Goal: Information Seeking & Learning: Find specific fact

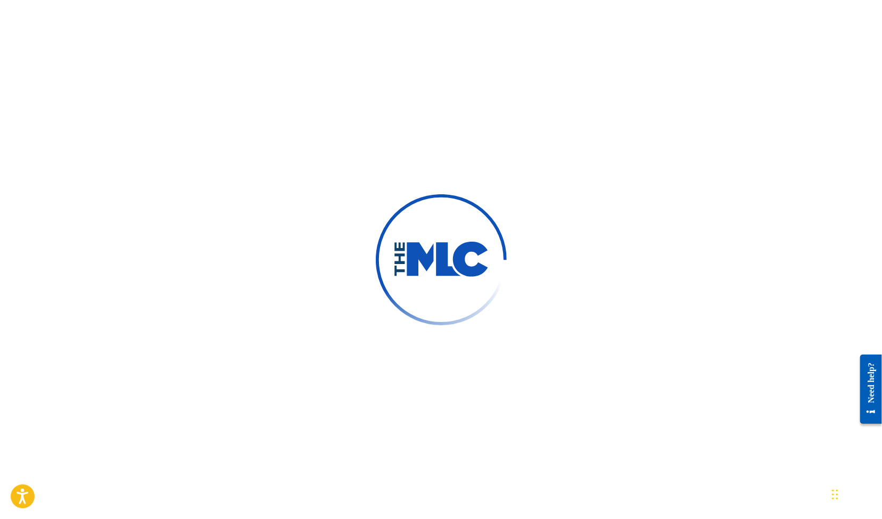
click at [450, 262] on img at bounding box center [441, 260] width 96 height 36
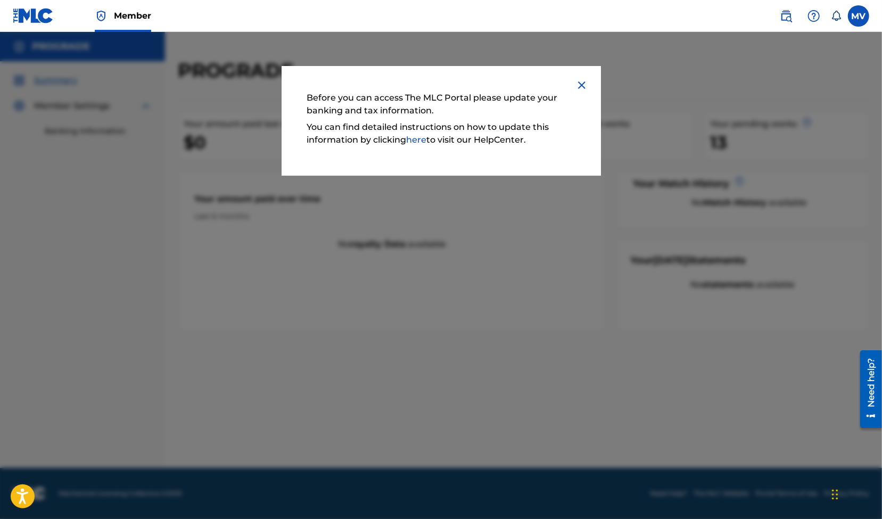
click at [418, 142] on link "here" at bounding box center [416, 140] width 20 height 10
click at [583, 87] on img at bounding box center [581, 85] width 13 height 13
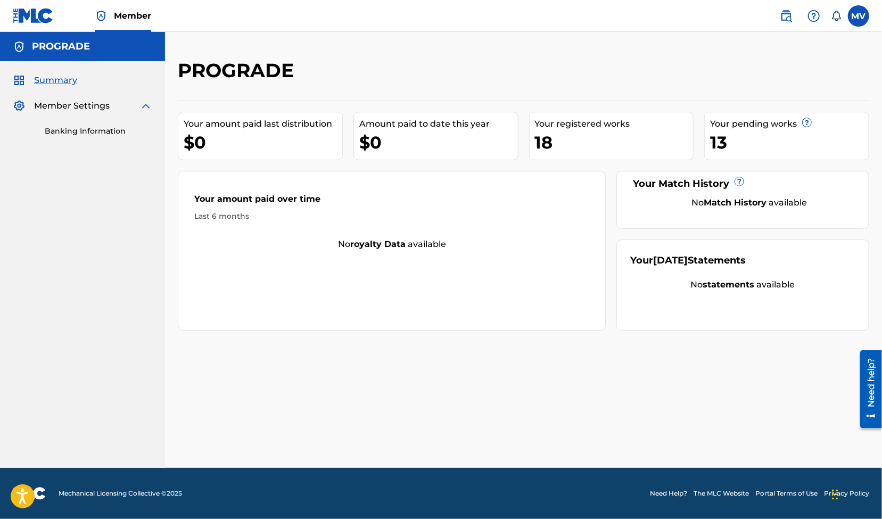
click at [860, 18] on label at bounding box center [857, 15] width 21 height 21
click at [858, 16] on input "MV [PERSON_NAME] [PERSON_NAME][EMAIL_ADDRESS][PERSON_NAME][DOMAIN_NAME] Notific…" at bounding box center [858, 16] width 0 height 0
click at [751, 132] on link "Profile" at bounding box center [753, 133] width 21 height 10
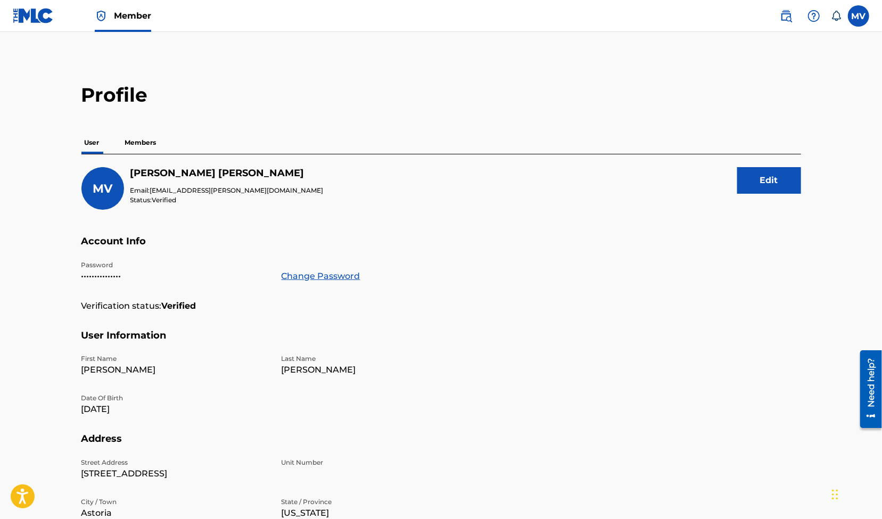
click at [768, 182] on button "Edit" at bounding box center [769, 180] width 64 height 27
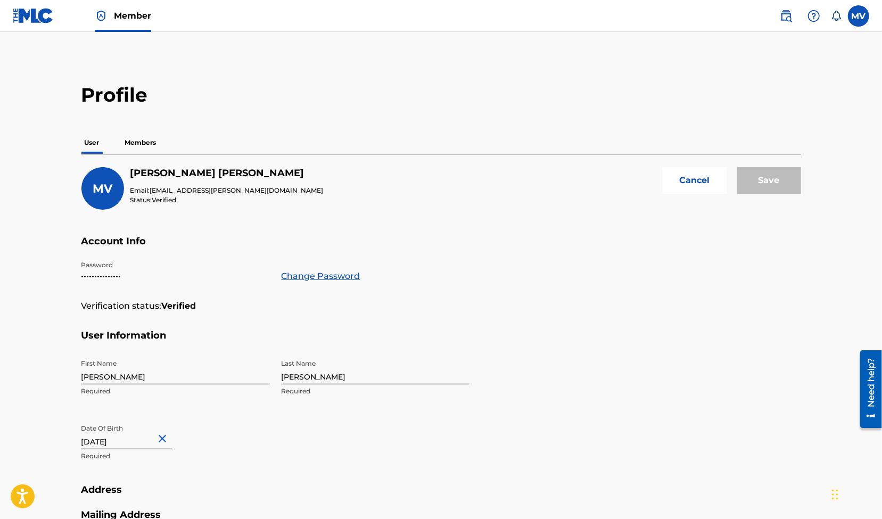
click at [142, 140] on p "Members" at bounding box center [141, 142] width 38 height 22
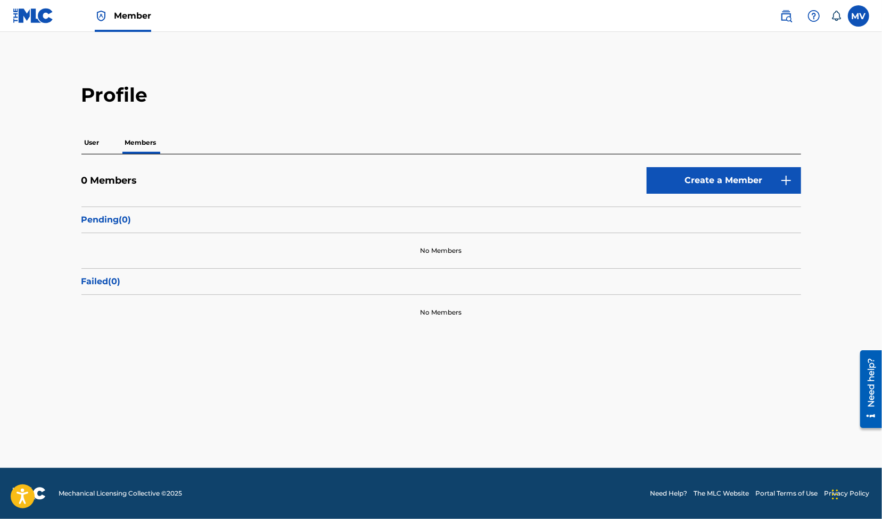
click at [857, 18] on label at bounding box center [857, 15] width 21 height 21
click at [858, 16] on input "MV [PERSON_NAME] [PERSON_NAME][EMAIL_ADDRESS][PERSON_NAME][DOMAIN_NAME] Notific…" at bounding box center [858, 16] width 0 height 0
click at [753, 132] on link "Profile" at bounding box center [753, 133] width 21 height 10
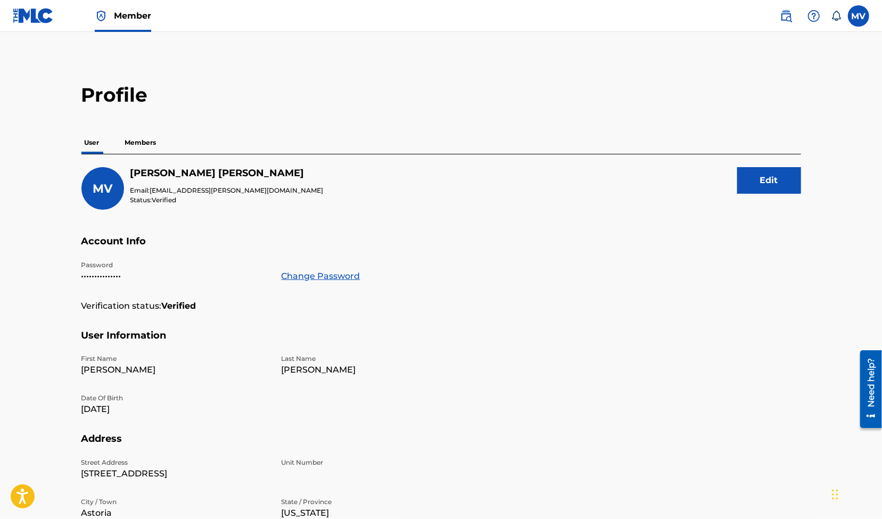
click at [128, 16] on span "Member" at bounding box center [132, 16] width 37 height 12
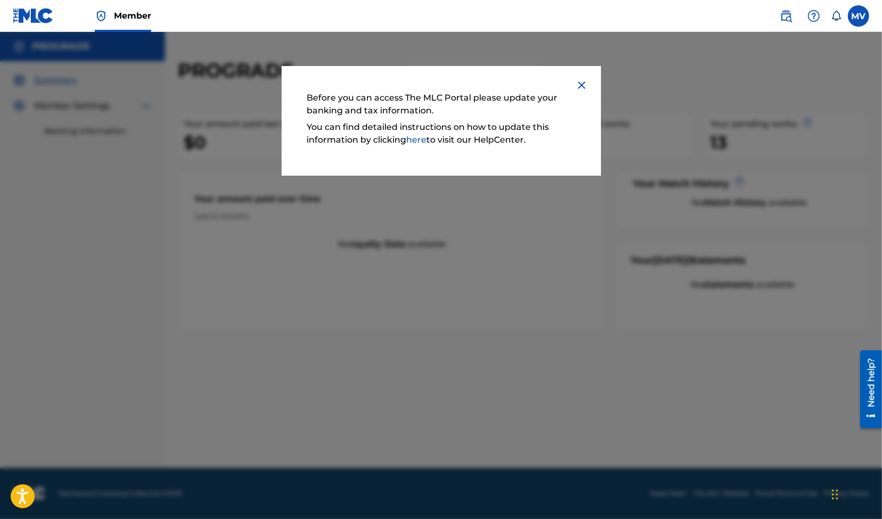
click at [418, 140] on link "here" at bounding box center [416, 140] width 20 height 10
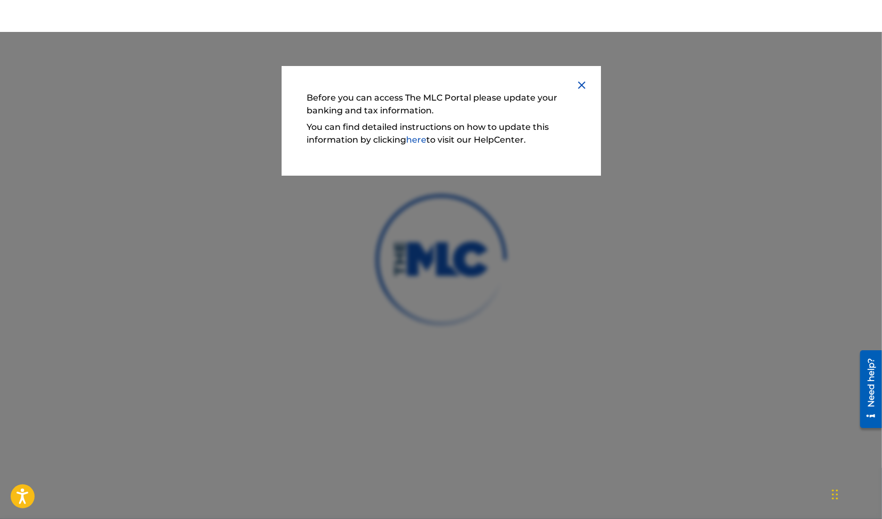
click at [585, 85] on img at bounding box center [581, 85] width 13 height 13
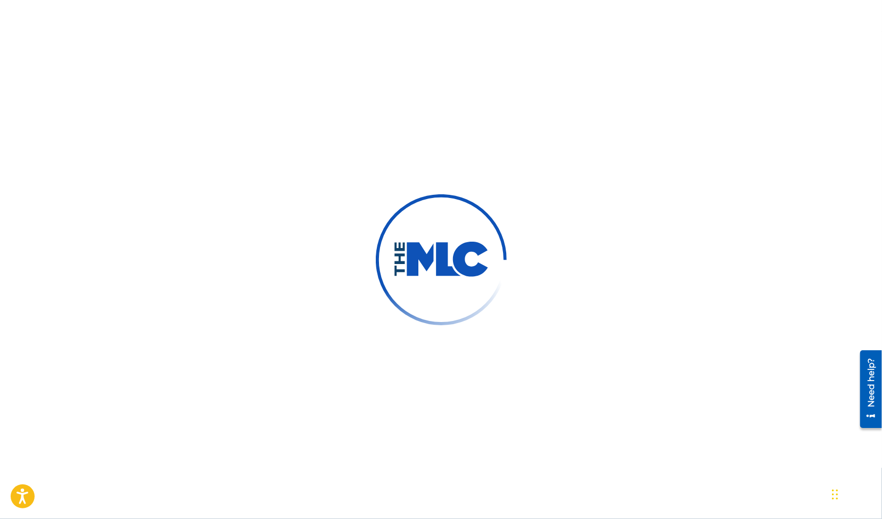
click at [458, 265] on img at bounding box center [441, 260] width 96 height 36
click at [23, 495] on icon "Open accessiBe: accessibility options, statement and help" at bounding box center [22, 498] width 13 height 14
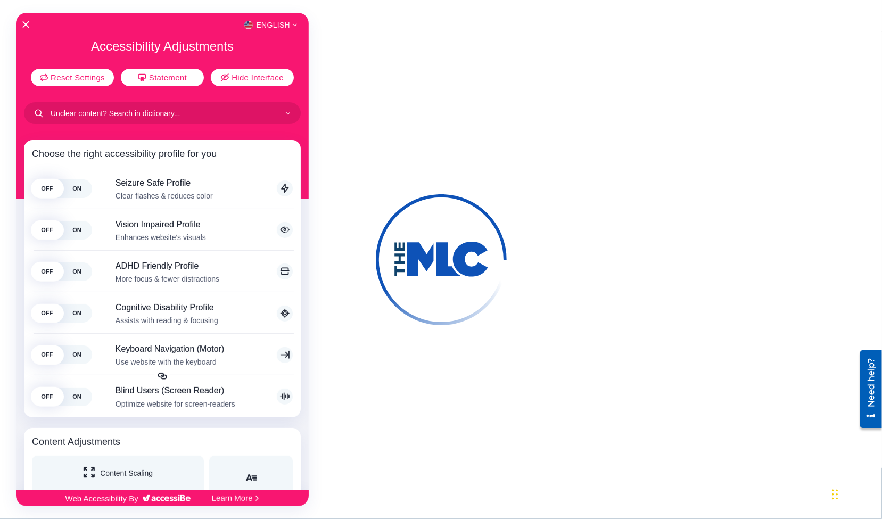
click at [458, 430] on div at bounding box center [441, 259] width 882 height 519
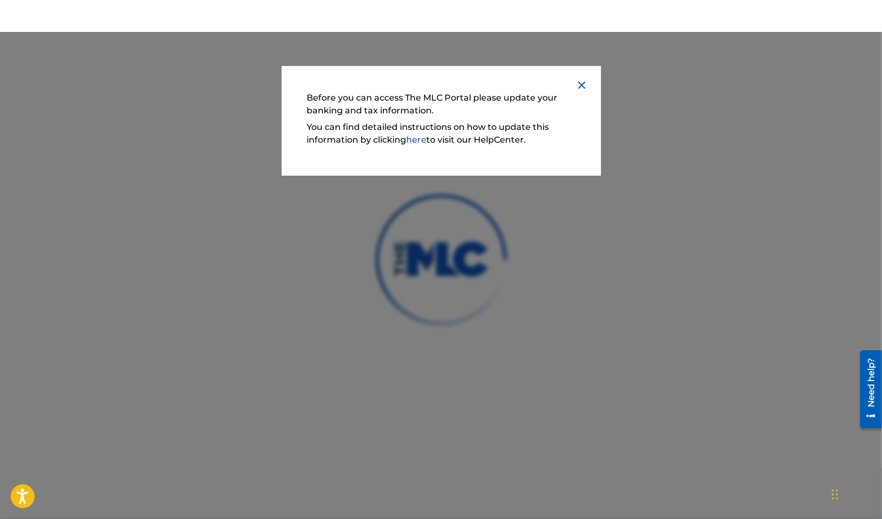
click at [446, 140] on p "You can find detailed instructions on how to update this information by clickin…" at bounding box center [441, 134] width 268 height 26
click at [417, 142] on link "here" at bounding box center [416, 140] width 20 height 10
click at [419, 138] on link "here" at bounding box center [416, 140] width 20 height 10
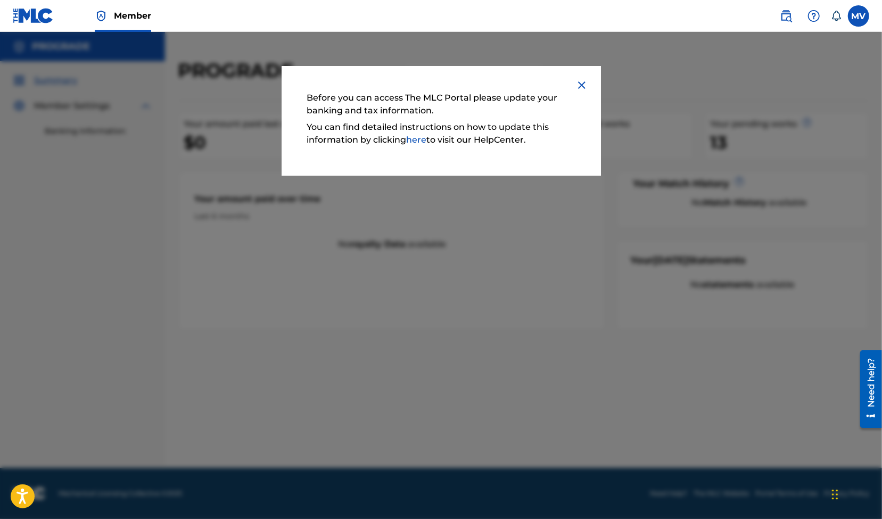
click at [583, 86] on img at bounding box center [581, 85] width 13 height 13
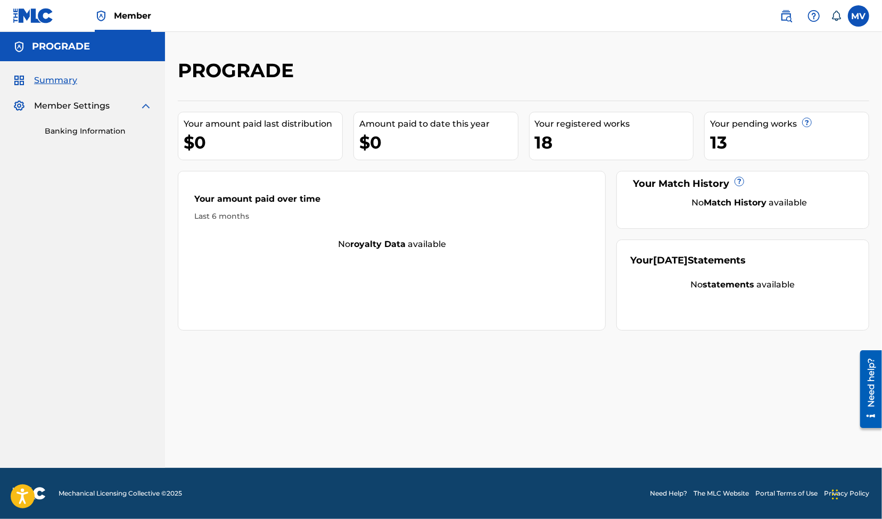
click at [83, 131] on link "Banking Information" at bounding box center [98, 131] width 107 height 11
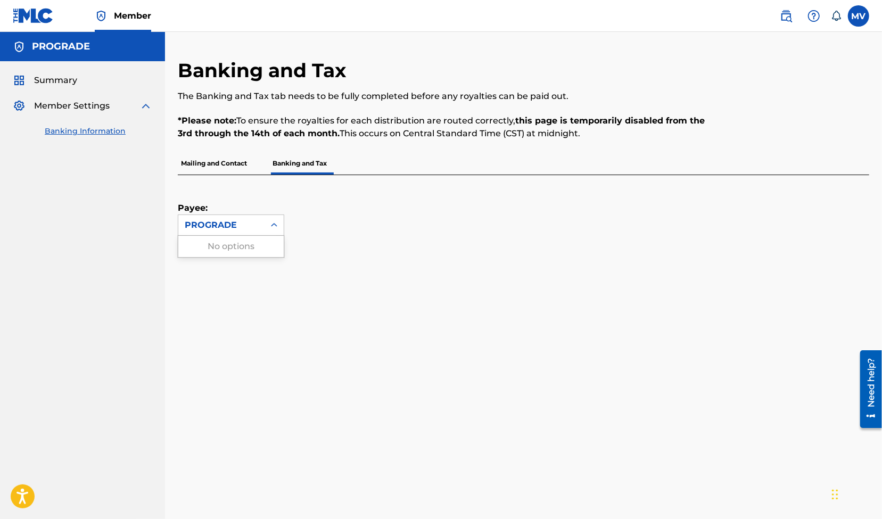
click at [269, 228] on icon at bounding box center [274, 225] width 11 height 11
click at [383, 212] on div "Payee: PROGRADE" at bounding box center [511, 205] width 666 height 61
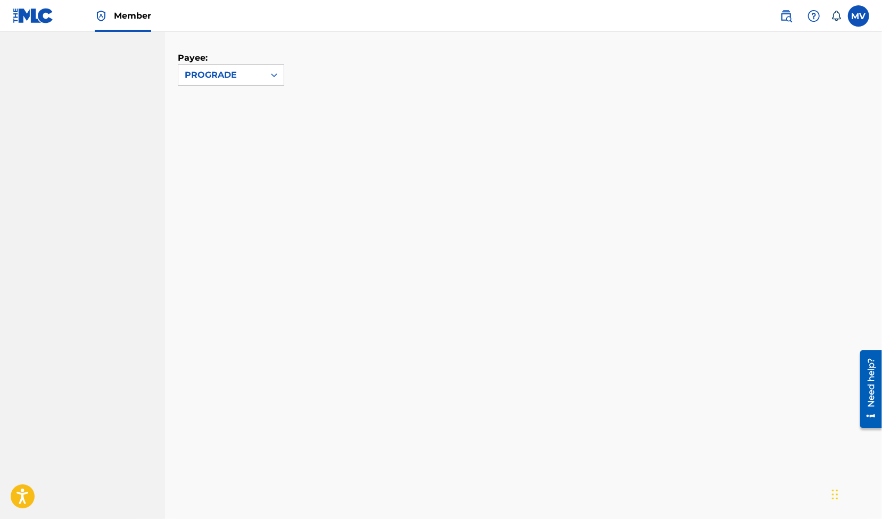
scroll to position [149, 0]
click at [263, 73] on div "PROGRADE" at bounding box center [221, 76] width 86 height 20
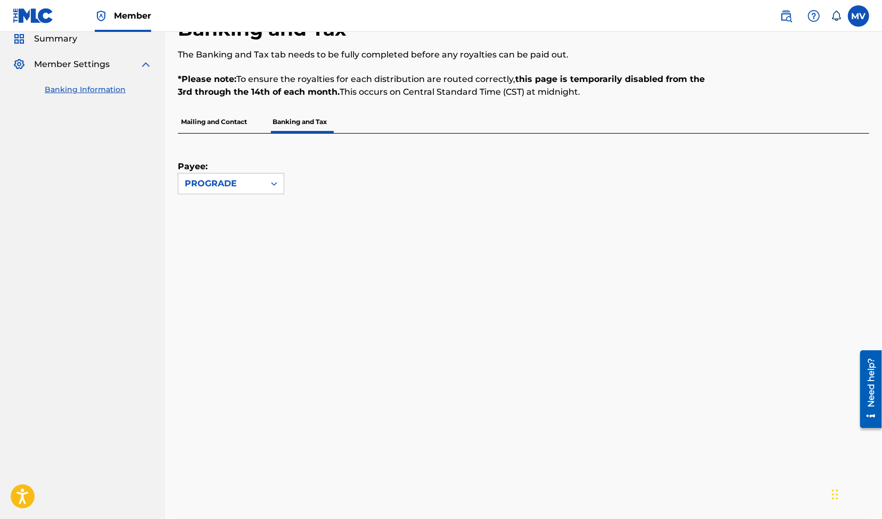
scroll to position [39, 0]
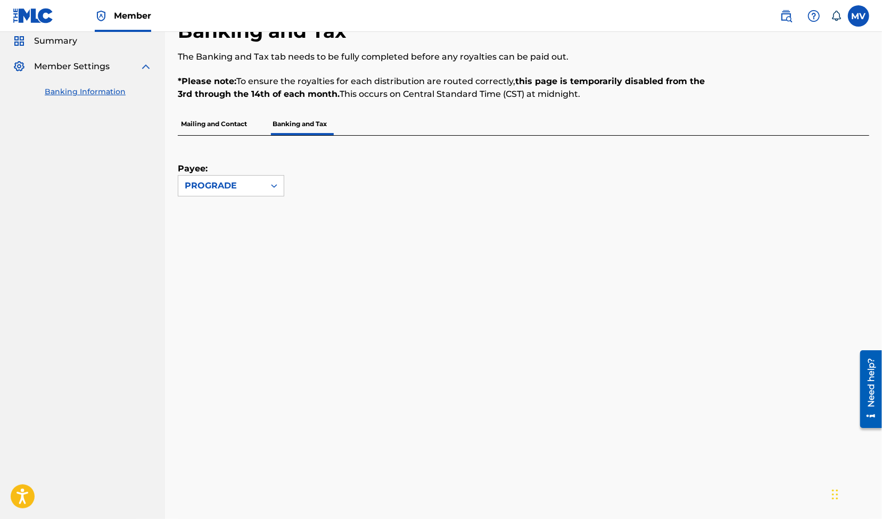
click at [213, 127] on p "Mailing and Contact" at bounding box center [214, 124] width 72 height 22
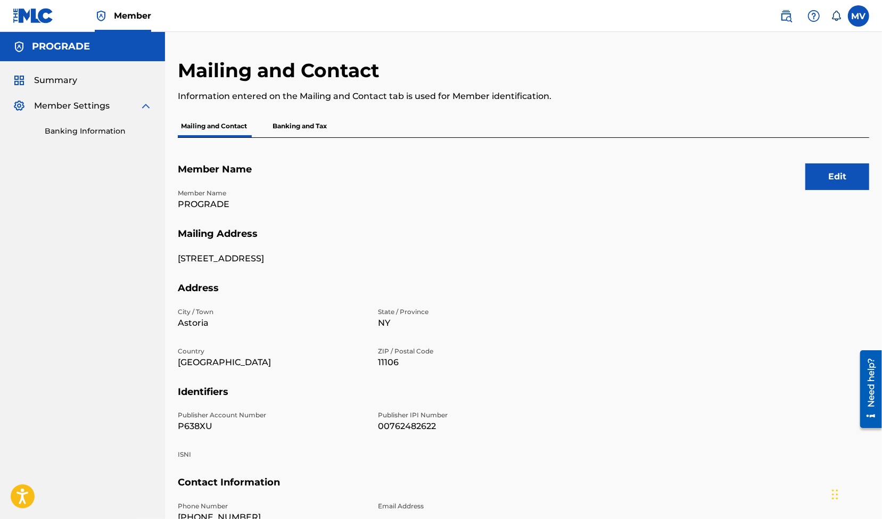
click at [835, 178] on button "Edit" at bounding box center [837, 176] width 64 height 27
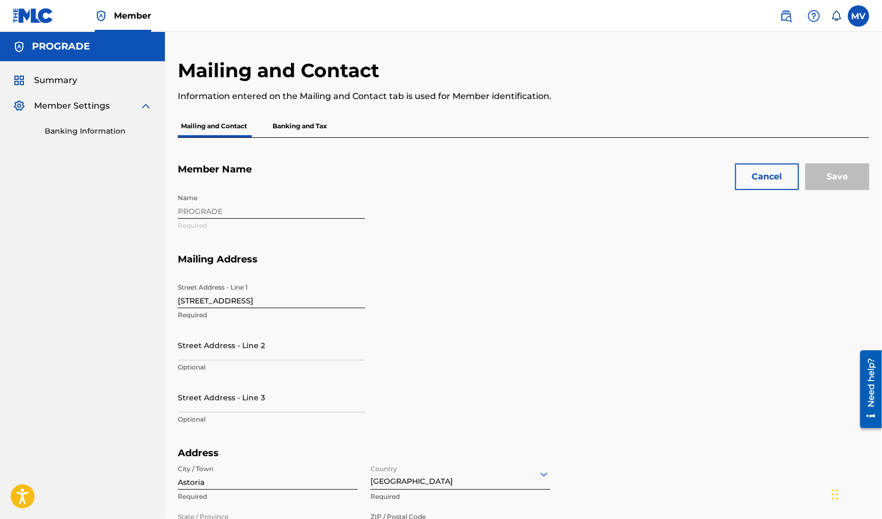
drag, startPoint x: 268, startPoint y: 211, endPoint x: 165, endPoint y: 214, distance: 102.2
click at [159, 215] on main "PROGRADE Summary Member Settings Banking Information Mailing and Contact Inform…" at bounding box center [441, 439] width 882 height 815
click at [199, 212] on div "Name PROGRADE Required" at bounding box center [371, 220] width 387 height 65
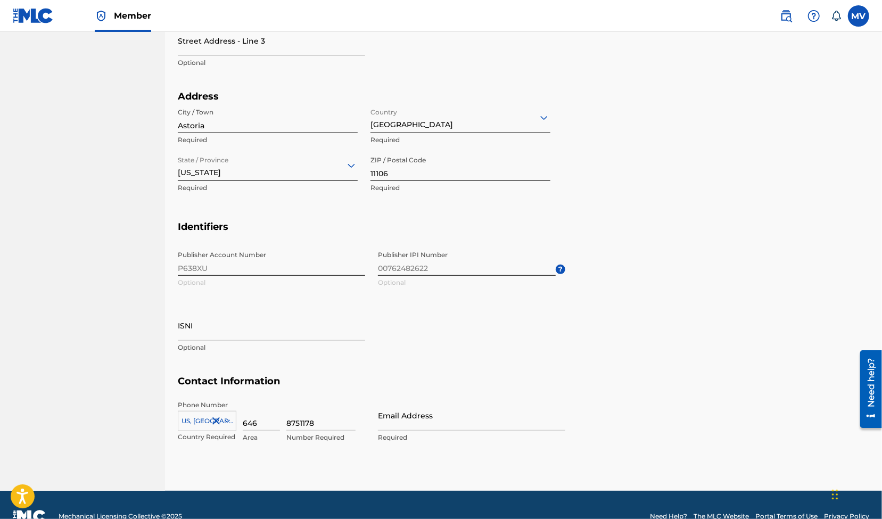
scroll to position [379, 0]
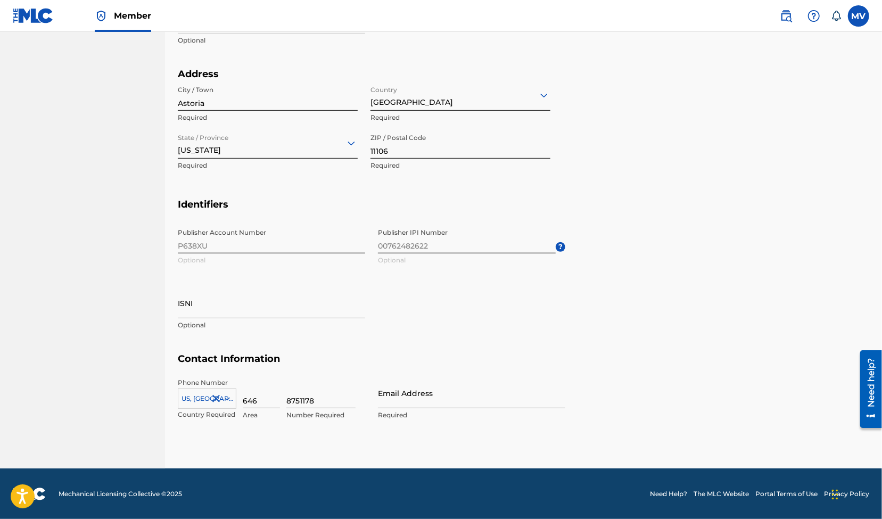
click at [393, 403] on input "Email Address" at bounding box center [471, 393] width 187 height 30
type input "[EMAIL_ADDRESS][PERSON_NAME][DOMAIN_NAME]"
type input "Apt 3D"
type input "Matt Velez"
type input "[GEOGRAPHIC_DATA]"
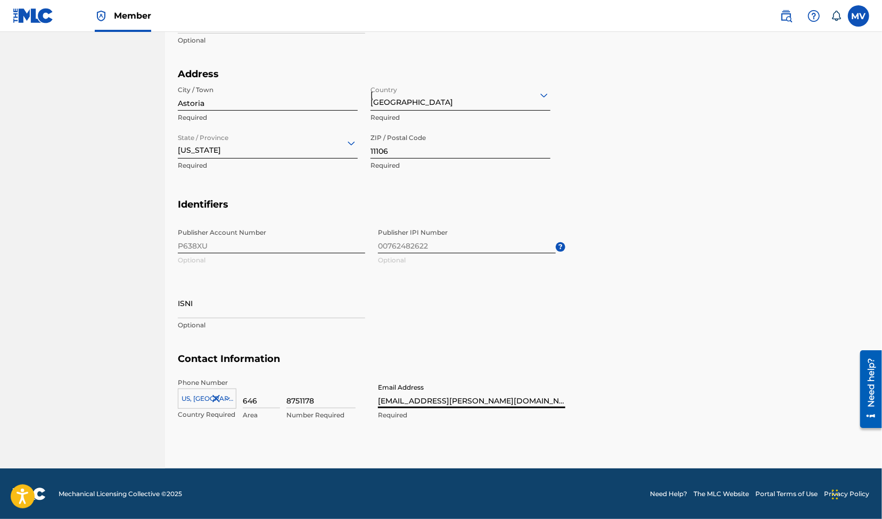
type input "NY"
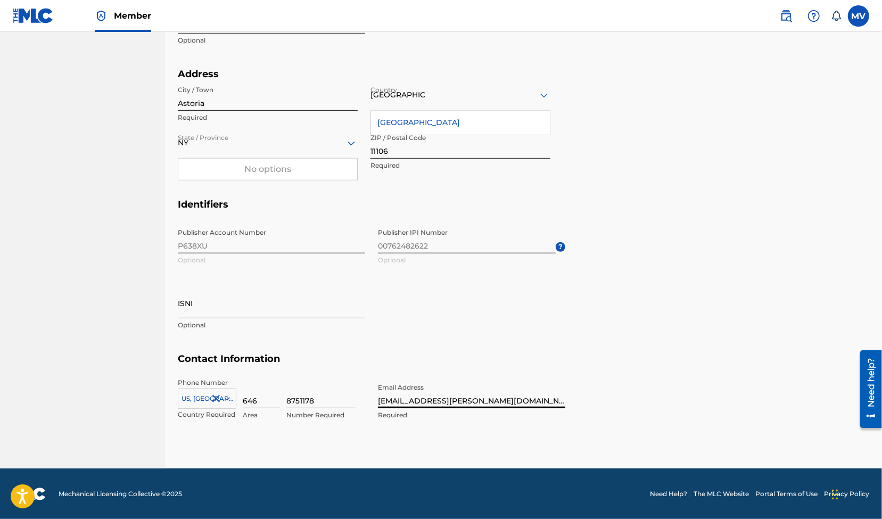
click at [674, 301] on section "Identifiers Publisher Account Number P638XU Optional Publisher IPI Number 00762…" at bounding box center [523, 275] width 691 height 155
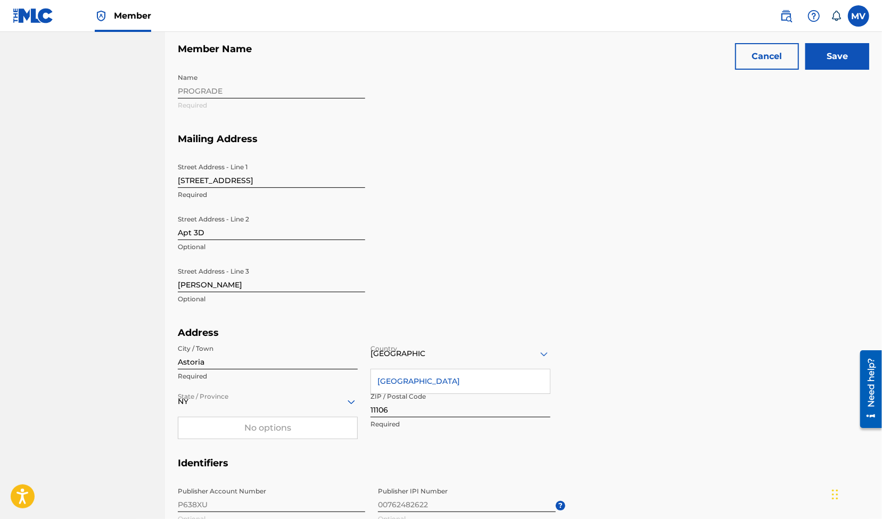
scroll to position [0, 0]
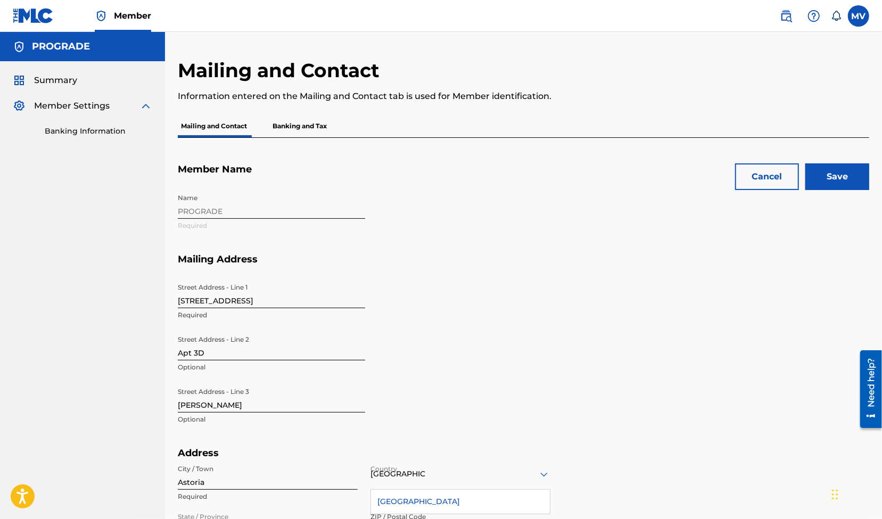
click at [842, 178] on input "Save" at bounding box center [837, 176] width 64 height 27
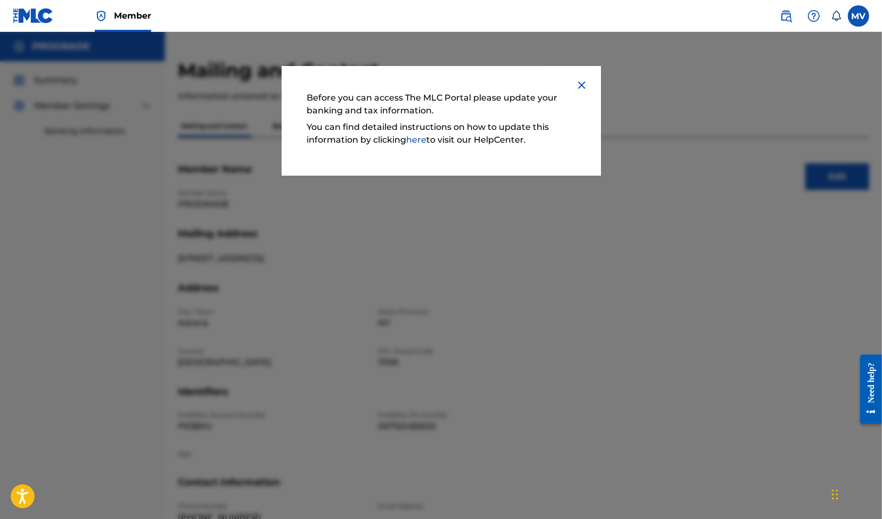
click at [579, 82] on img at bounding box center [581, 85] width 13 height 13
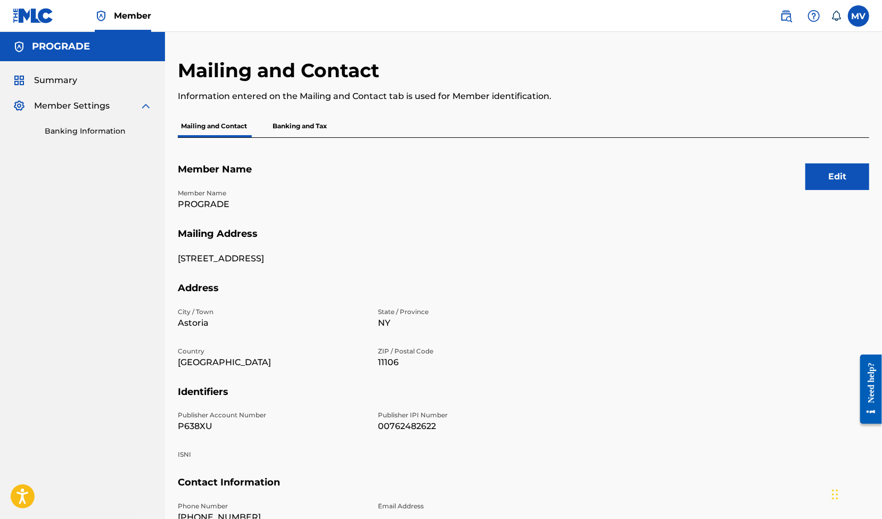
click at [308, 128] on p "Banking and Tax" at bounding box center [299, 126] width 61 height 22
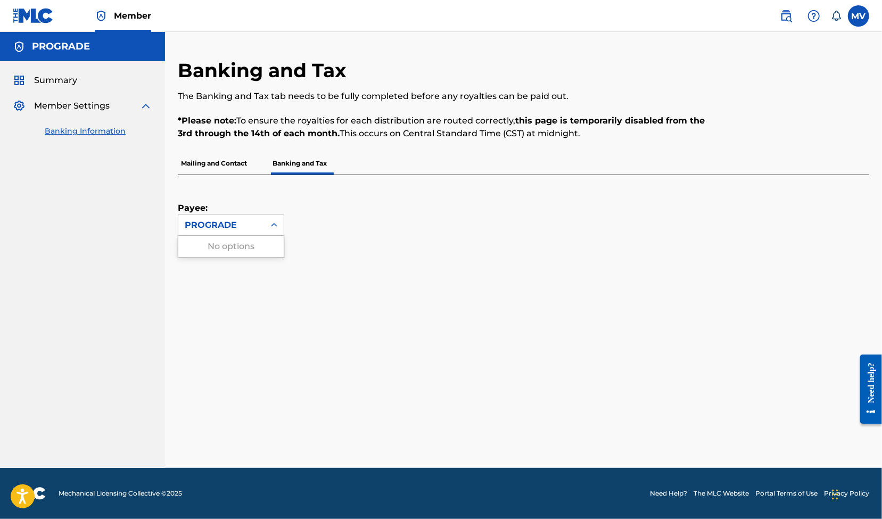
click at [272, 225] on icon at bounding box center [274, 225] width 11 height 11
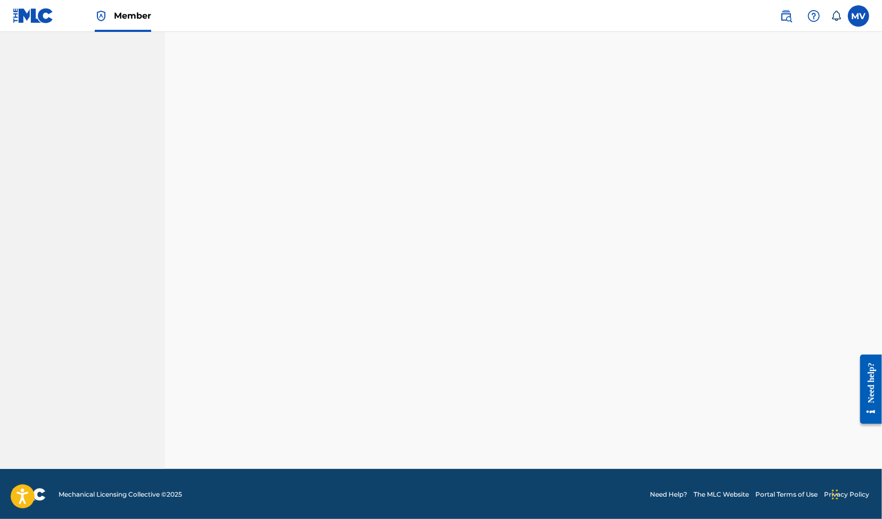
scroll to position [69, 0]
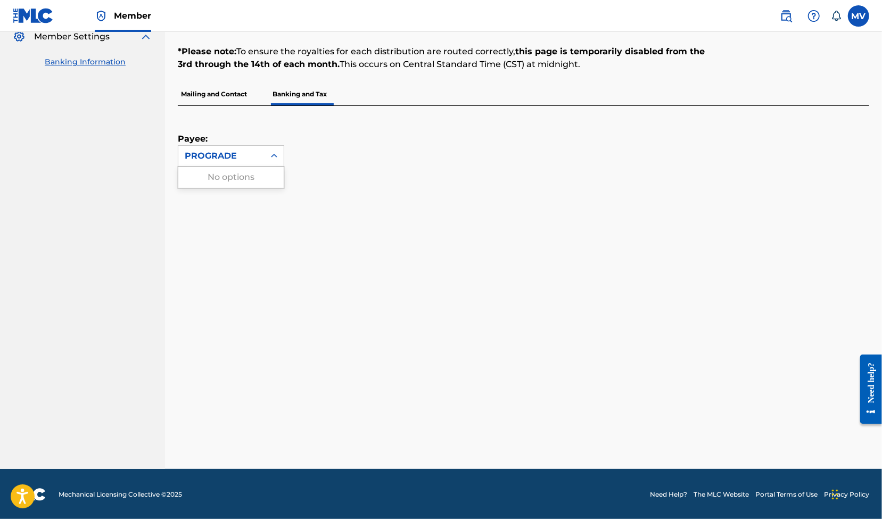
click at [246, 154] on div "PROGRADE" at bounding box center [221, 155] width 73 height 13
click at [854, 22] on label at bounding box center [857, 15] width 21 height 21
click at [858, 16] on input "MV [PERSON_NAME] [PERSON_NAME][EMAIL_ADDRESS][PERSON_NAME][DOMAIN_NAME] Notific…" at bounding box center [858, 16] width 0 height 0
click at [751, 131] on link "Profile" at bounding box center [753, 133] width 21 height 10
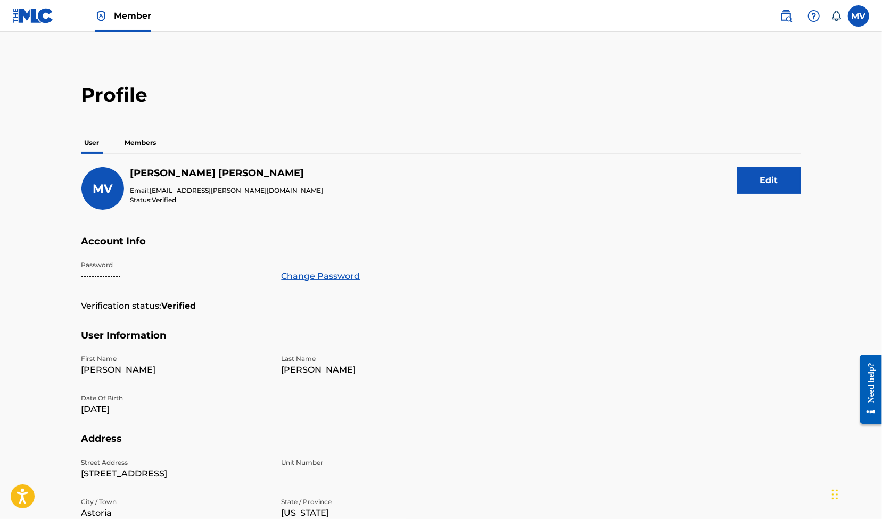
click at [139, 146] on p "Members" at bounding box center [141, 142] width 38 height 22
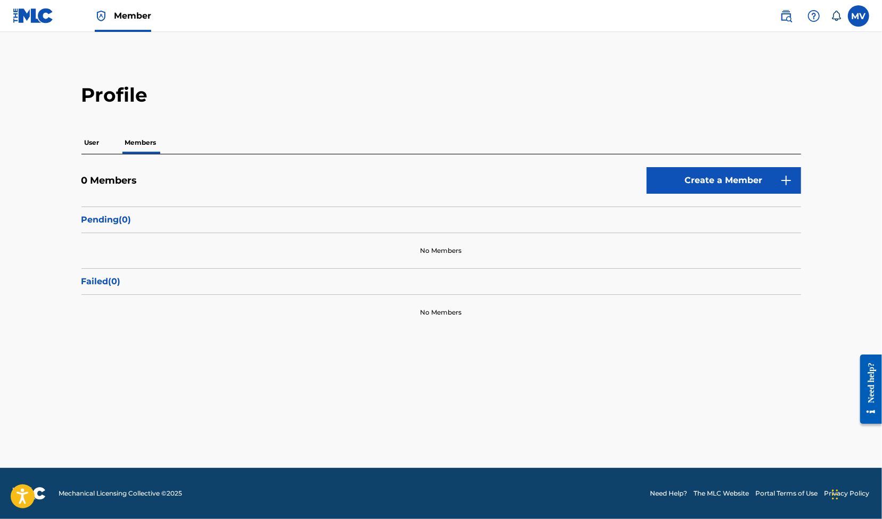
click at [726, 175] on link "Create a Member" at bounding box center [723, 180] width 154 height 27
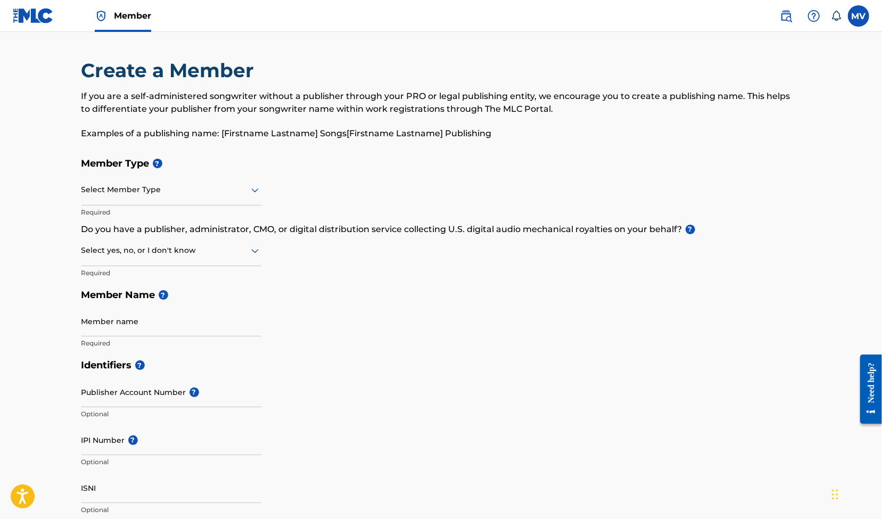
click at [160, 190] on div at bounding box center [171, 189] width 180 height 13
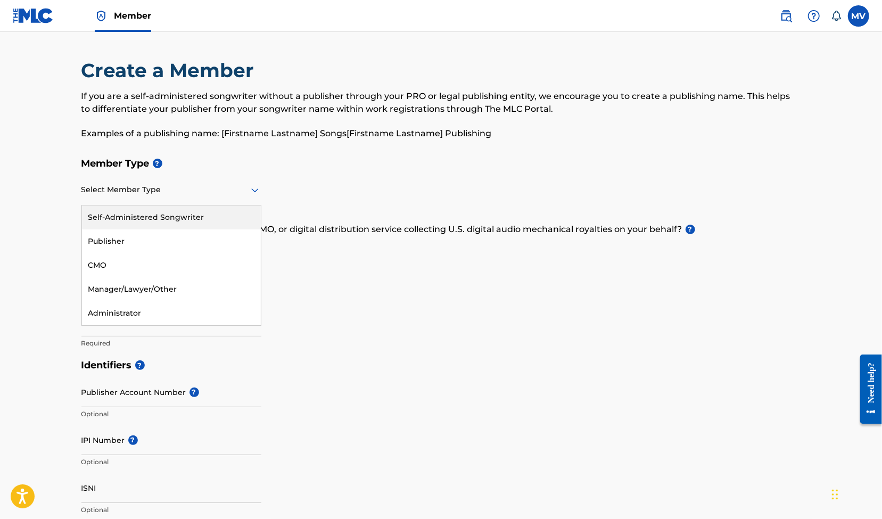
click at [155, 215] on div "Self-Administered Songwriter" at bounding box center [171, 217] width 179 height 24
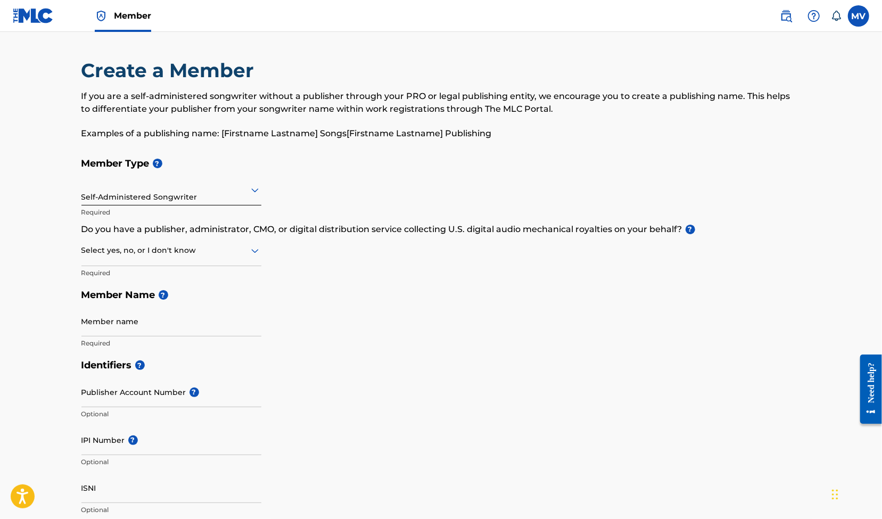
click at [858, 13] on label at bounding box center [857, 15] width 21 height 21
click at [858, 16] on input "MV [PERSON_NAME] [PERSON_NAME][EMAIL_ADDRESS][PERSON_NAME][DOMAIN_NAME] Notific…" at bounding box center [858, 16] width 0 height 0
click at [753, 131] on link "Profile" at bounding box center [753, 133] width 21 height 10
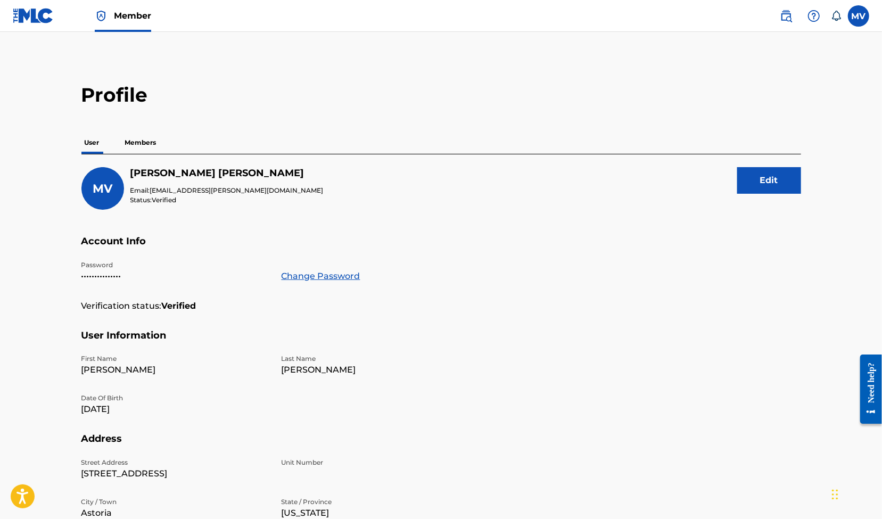
click at [134, 143] on p "Members" at bounding box center [141, 142] width 38 height 22
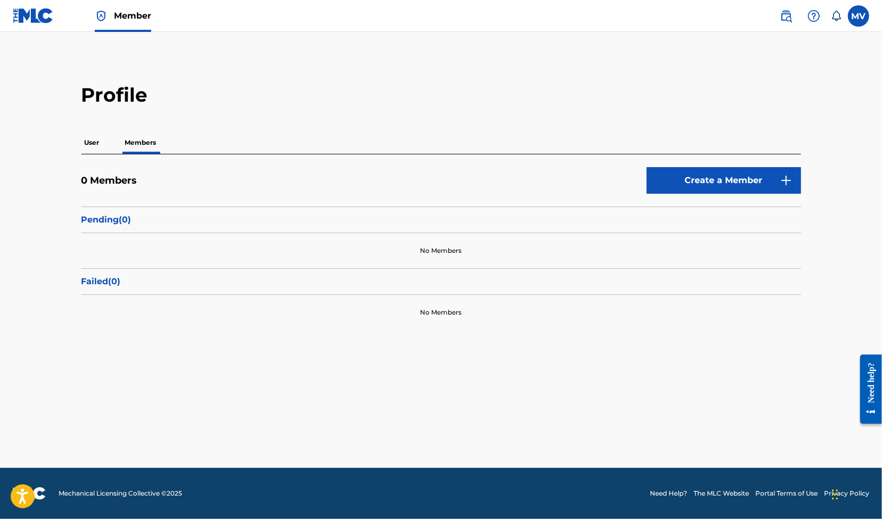
click at [857, 18] on label at bounding box center [857, 15] width 21 height 21
click at [858, 16] on input "MV [PERSON_NAME] [PERSON_NAME][EMAIL_ADDRESS][PERSON_NAME][DOMAIN_NAME] Notific…" at bounding box center [858, 16] width 0 height 0
click at [755, 130] on link "Profile" at bounding box center [753, 133] width 21 height 10
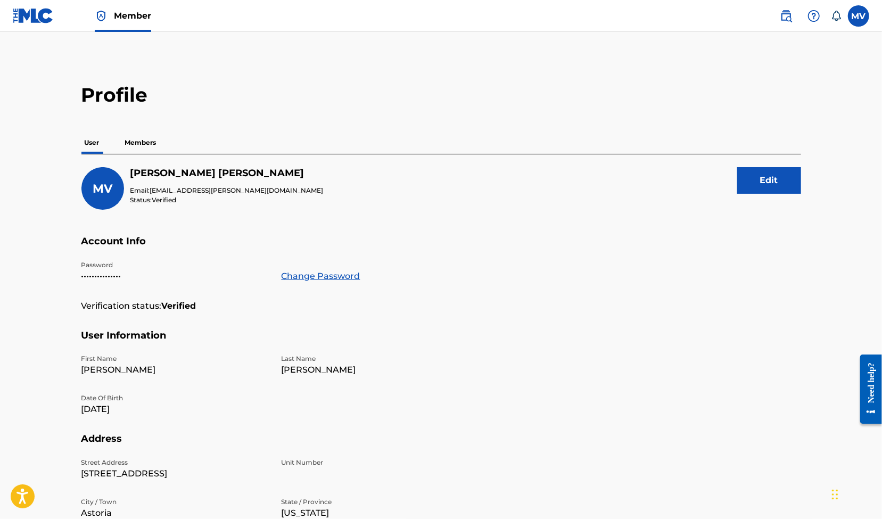
click at [30, 20] on img at bounding box center [33, 15] width 41 height 15
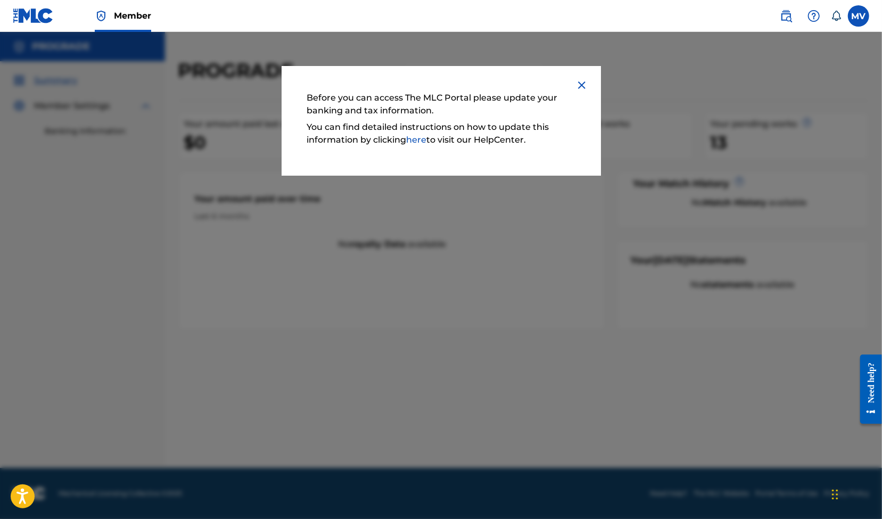
click at [581, 84] on img at bounding box center [581, 85] width 13 height 13
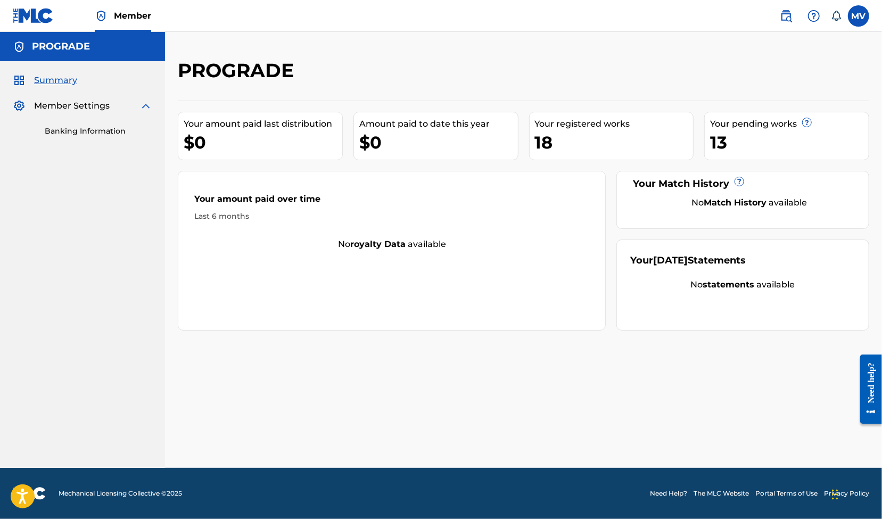
click at [84, 132] on link "Banking Information" at bounding box center [98, 131] width 107 height 11
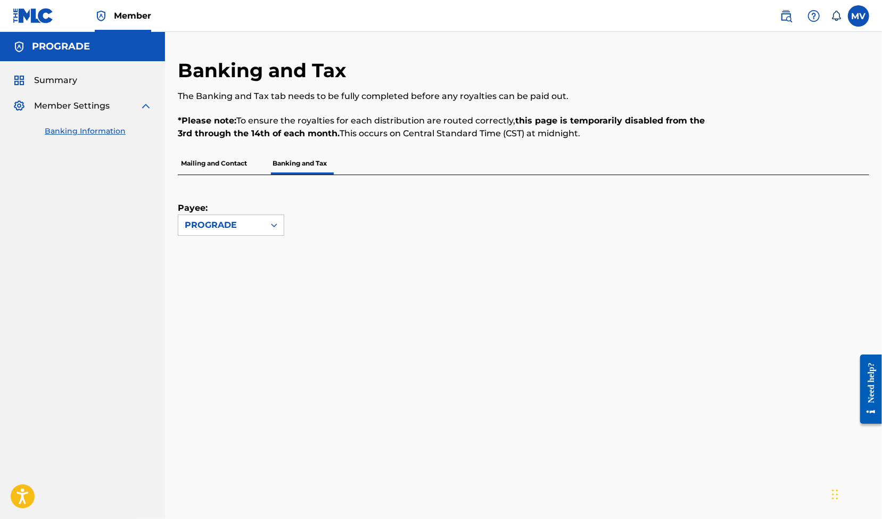
click at [204, 160] on p "Mailing and Contact" at bounding box center [214, 163] width 72 height 22
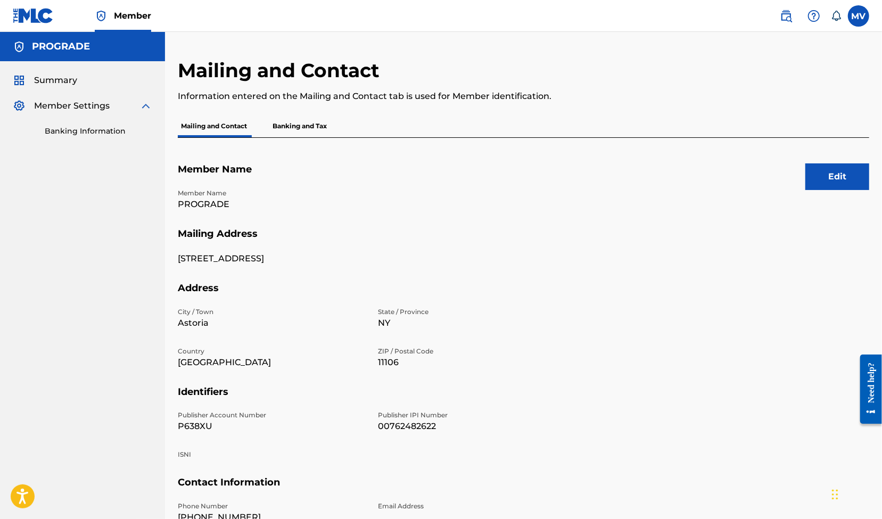
click at [53, 79] on span "Summary" at bounding box center [55, 80] width 43 height 13
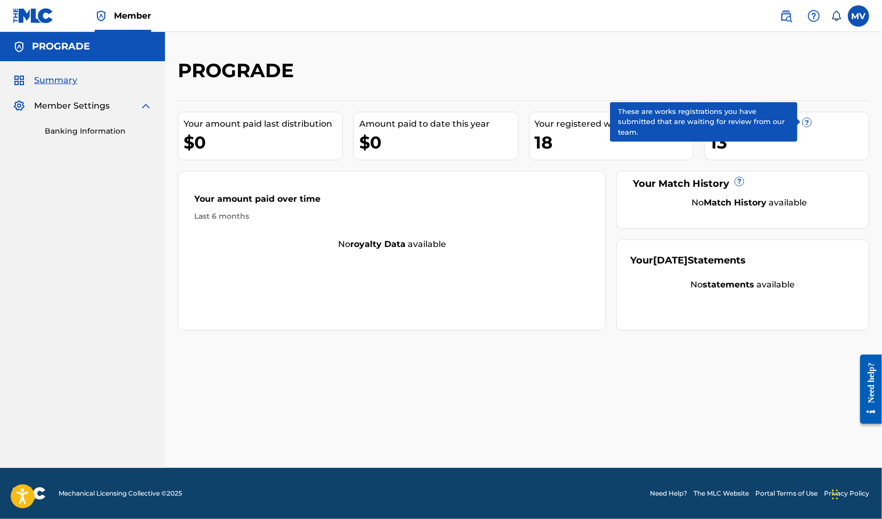
click at [807, 122] on span "?" at bounding box center [806, 122] width 9 height 9
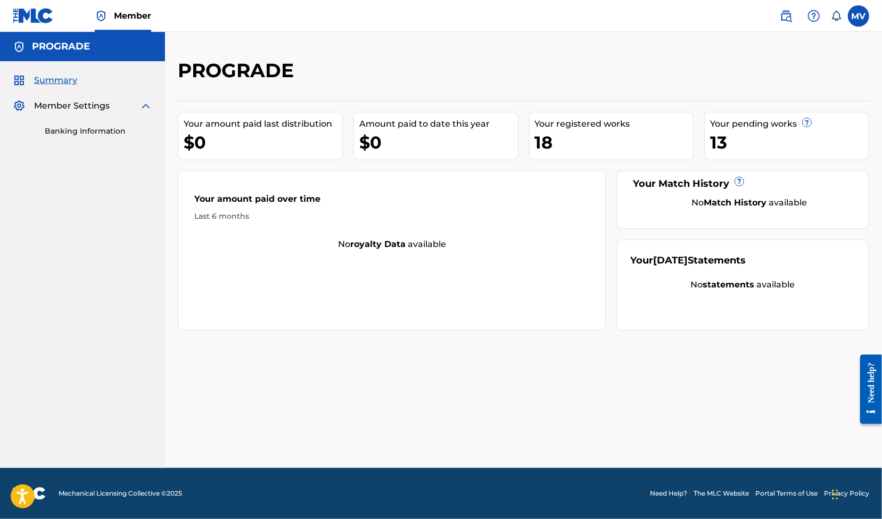
click at [725, 136] on div "13" at bounding box center [789, 142] width 159 height 24
click at [571, 124] on div "Your registered works" at bounding box center [614, 124] width 159 height 13
click at [558, 128] on div "Your registered works" at bounding box center [614, 124] width 159 height 13
click at [540, 143] on div "18" at bounding box center [614, 142] width 159 height 24
click at [792, 18] on img at bounding box center [785, 16] width 13 height 13
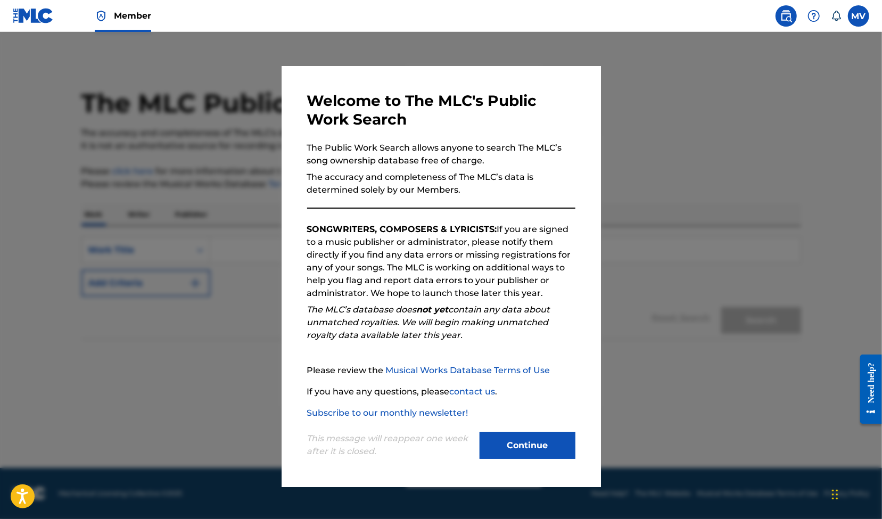
click at [534, 444] on button "Continue" at bounding box center [527, 445] width 96 height 27
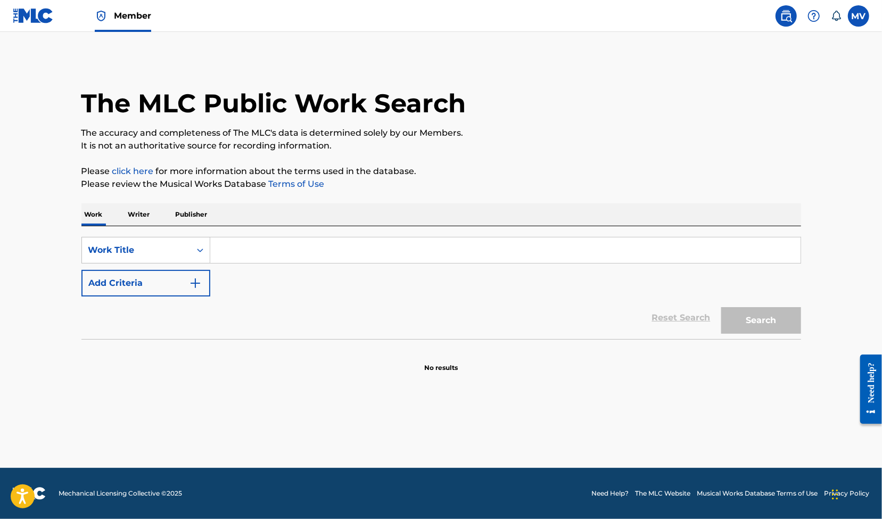
click at [144, 214] on p "Writer" at bounding box center [139, 214] width 28 height 22
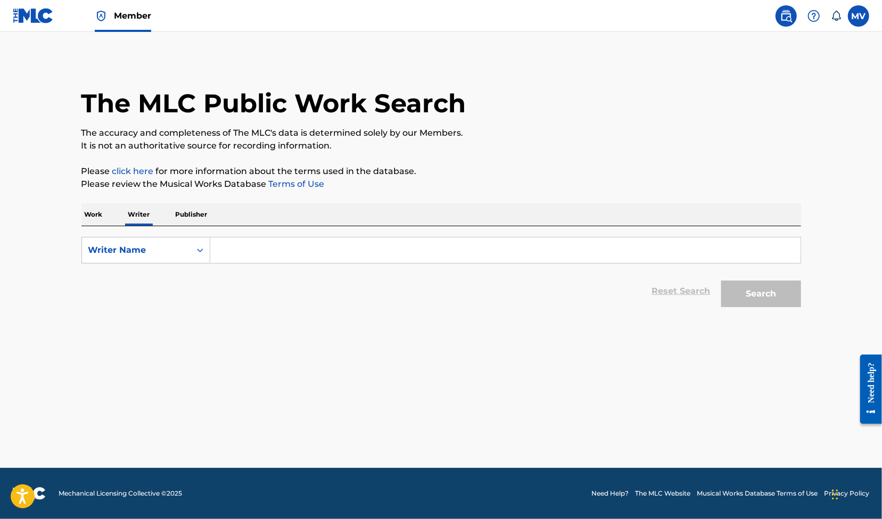
click at [90, 215] on p "Work" at bounding box center [93, 214] width 24 height 22
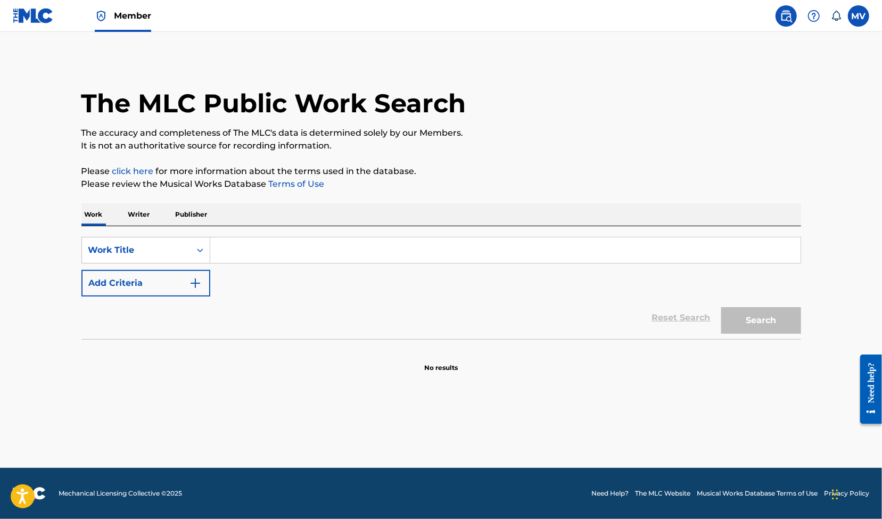
click at [239, 250] on input "Search Form" at bounding box center [505, 250] width 590 height 26
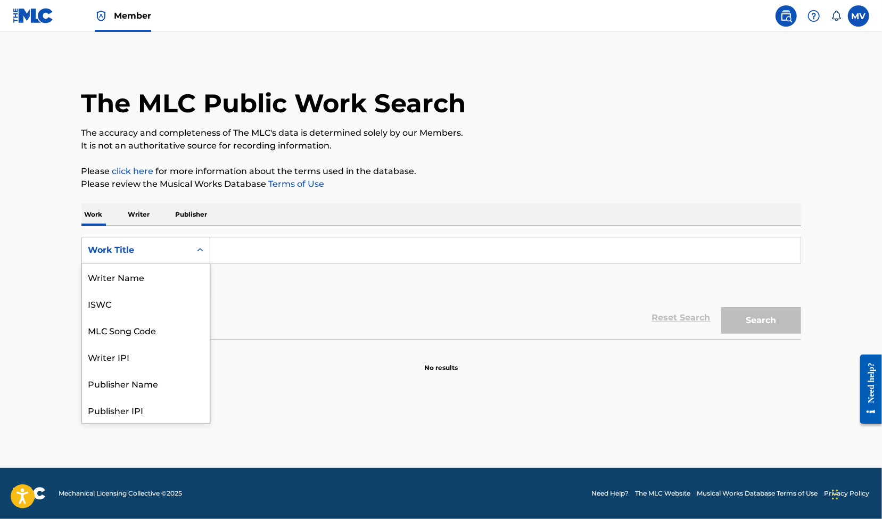
click at [198, 252] on icon "Search Form" at bounding box center [200, 250] width 11 height 11
click at [149, 272] on div "Writer Name" at bounding box center [146, 276] width 128 height 27
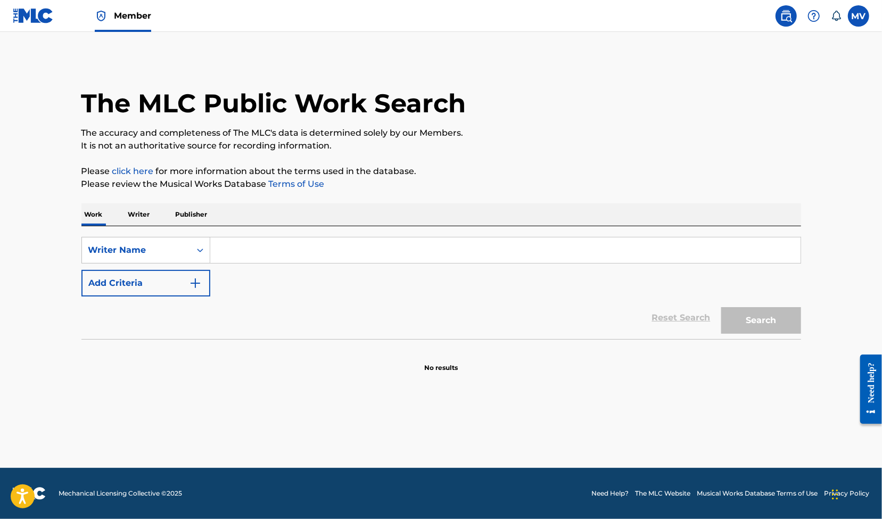
click at [268, 252] on input "Search Form" at bounding box center [505, 250] width 590 height 26
click at [758, 321] on button "Search" at bounding box center [761, 320] width 80 height 27
drag, startPoint x: 274, startPoint y: 247, endPoint x: 186, endPoint y: 240, distance: 88.1
click at [186, 240] on div "SearchWithCriteriadb67af33-2e08-4cb2-9ae4-eeb527802e2c Writer Name prograde" at bounding box center [440, 250] width 719 height 27
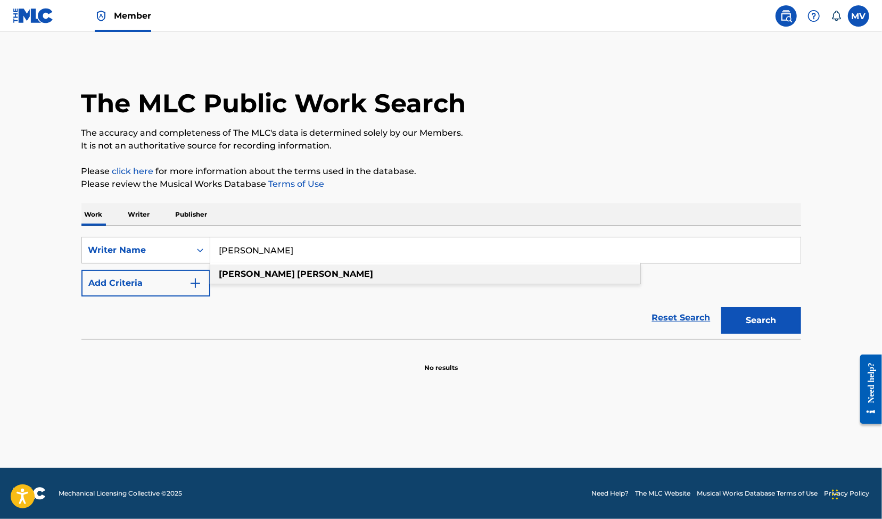
type input "[PERSON_NAME]"
click at [256, 275] on strong "[PERSON_NAME]" at bounding box center [257, 274] width 76 height 10
click at [759, 319] on button "Search" at bounding box center [761, 320] width 80 height 27
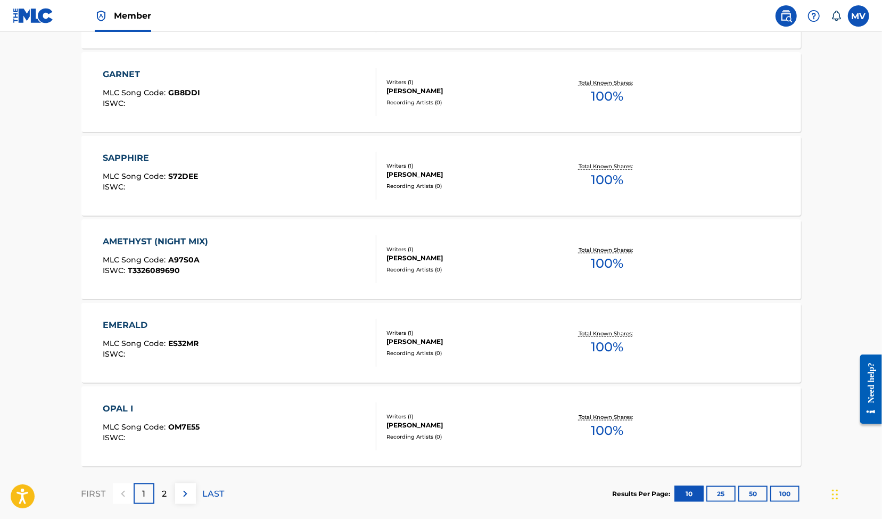
scroll to position [783, 0]
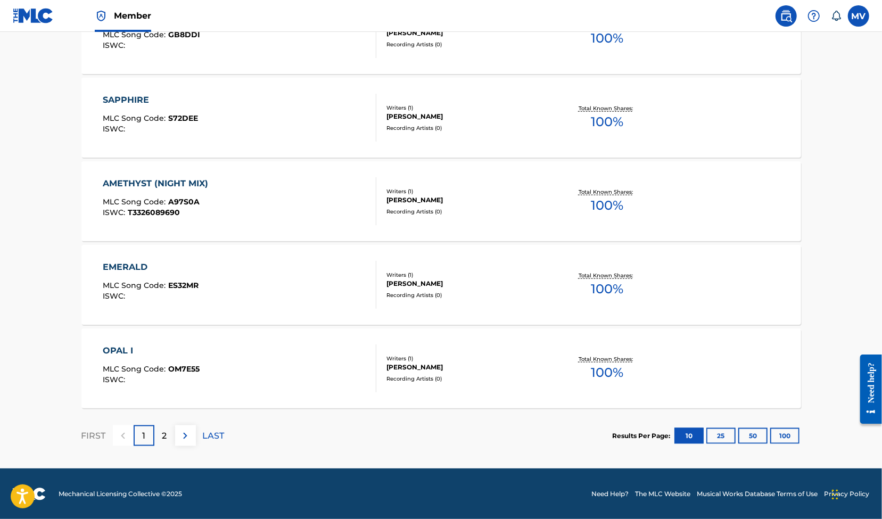
click at [181, 438] on img at bounding box center [185, 435] width 13 height 13
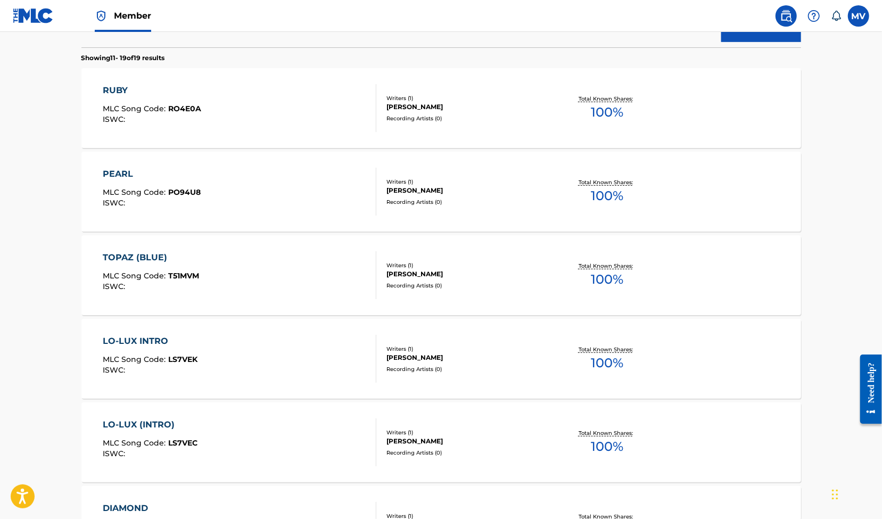
scroll to position [700, 0]
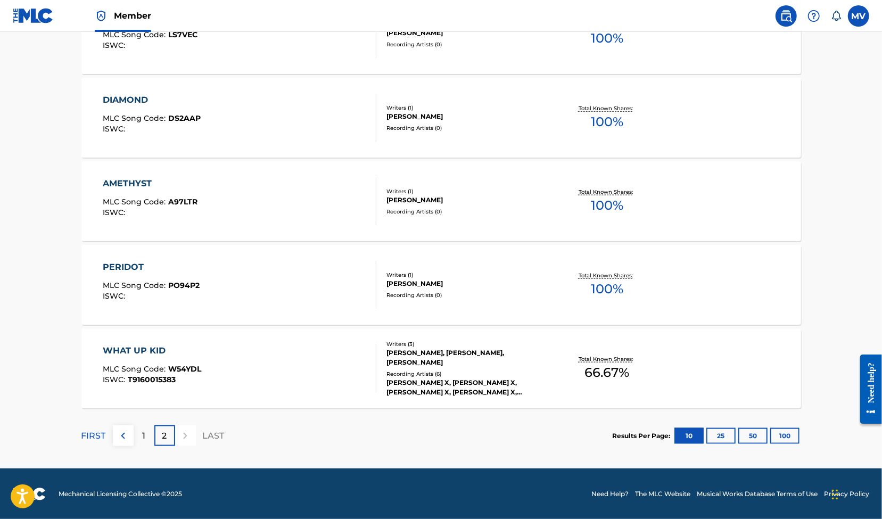
click at [720, 433] on button "25" at bounding box center [720, 436] width 29 height 16
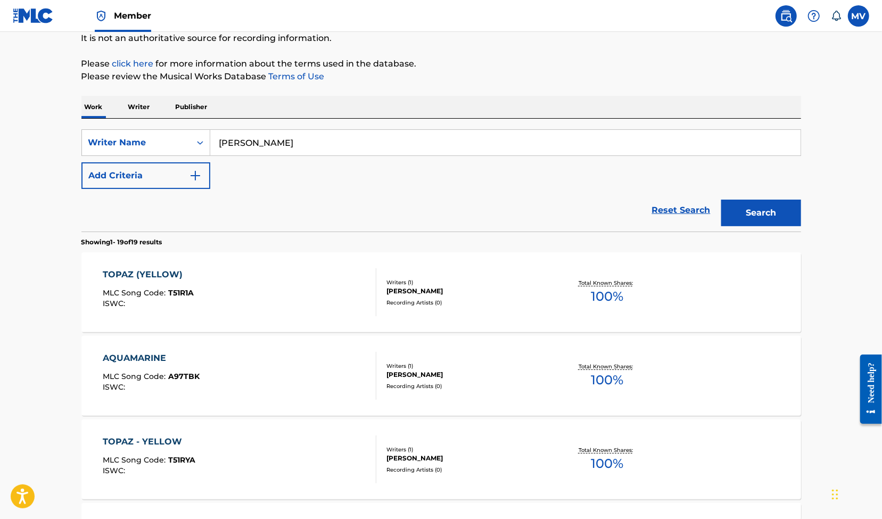
scroll to position [0, 0]
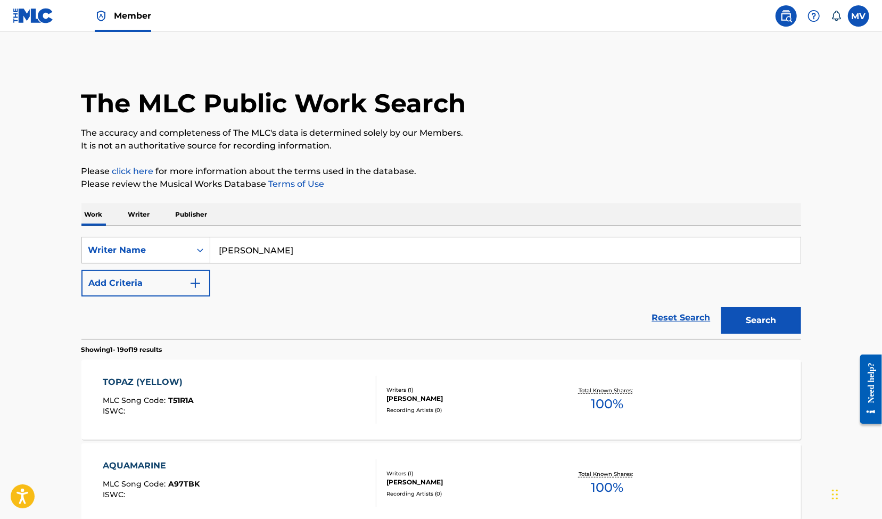
click at [144, 212] on p "Writer" at bounding box center [139, 214] width 28 height 22
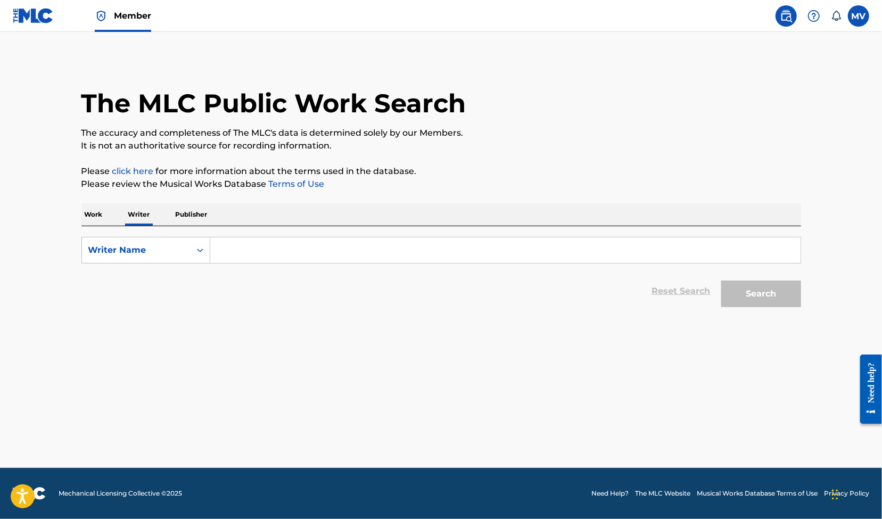
click at [199, 213] on p "Publisher" at bounding box center [191, 214] width 38 height 22
click at [135, 18] on span "Member" at bounding box center [132, 16] width 37 height 12
